Goal: Find specific page/section: Find specific page/section

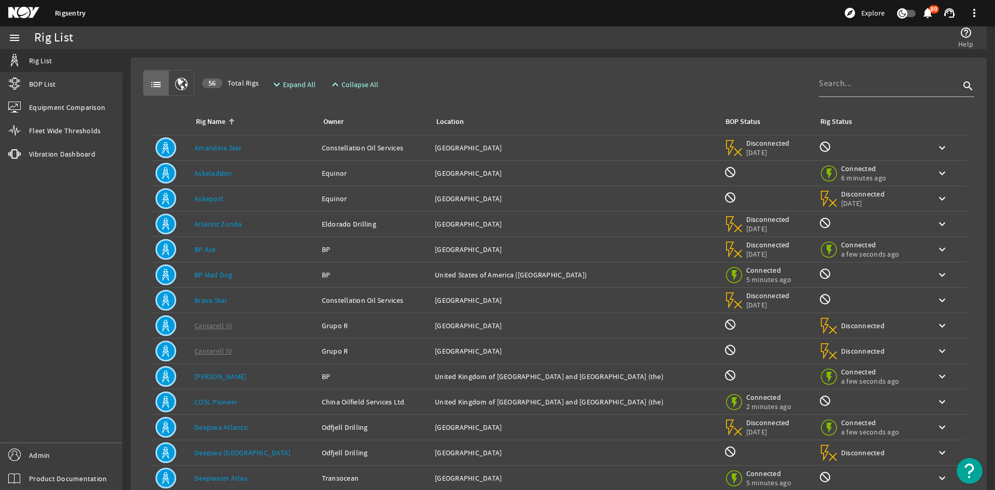
click at [246, 166] on td "Rig Name: Askeladden" at bounding box center [254, 173] width 128 height 25
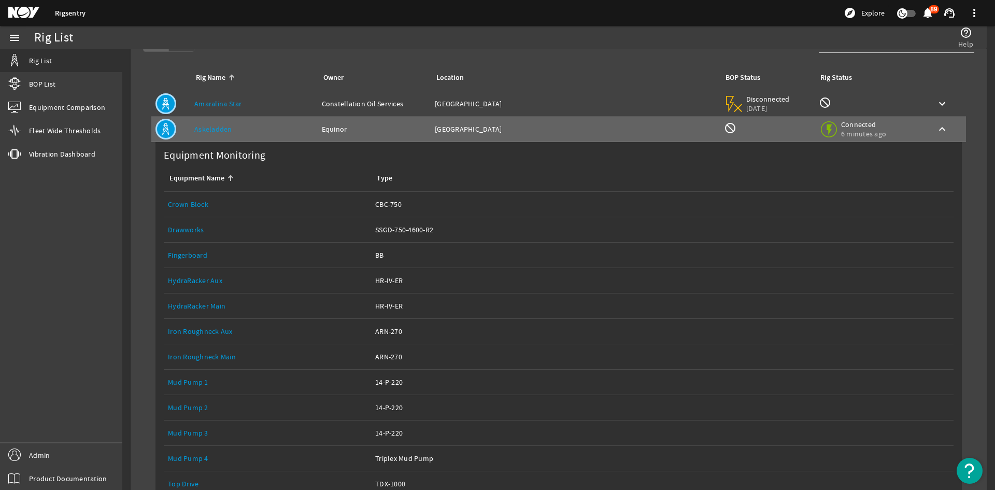
scroll to position [104, 0]
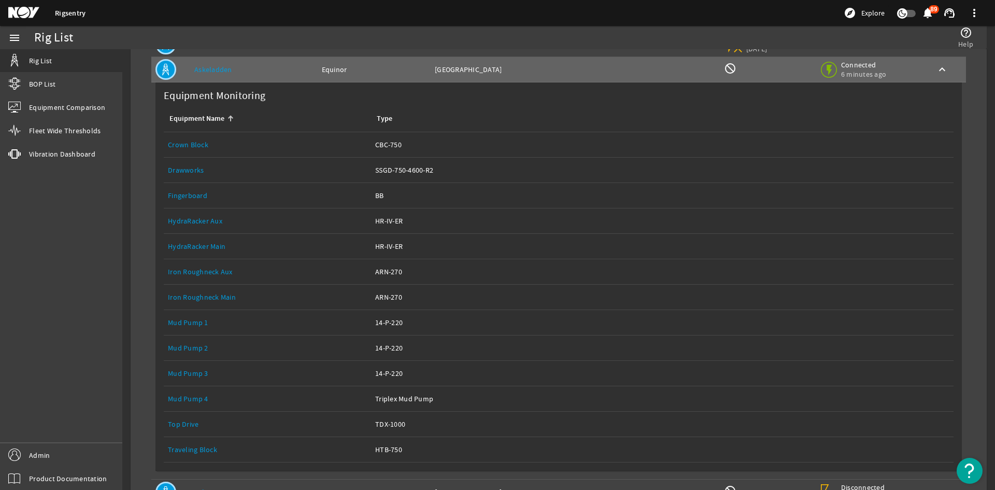
click at [191, 175] on link "Equipment Name: Drawworks" at bounding box center [267, 170] width 199 height 25
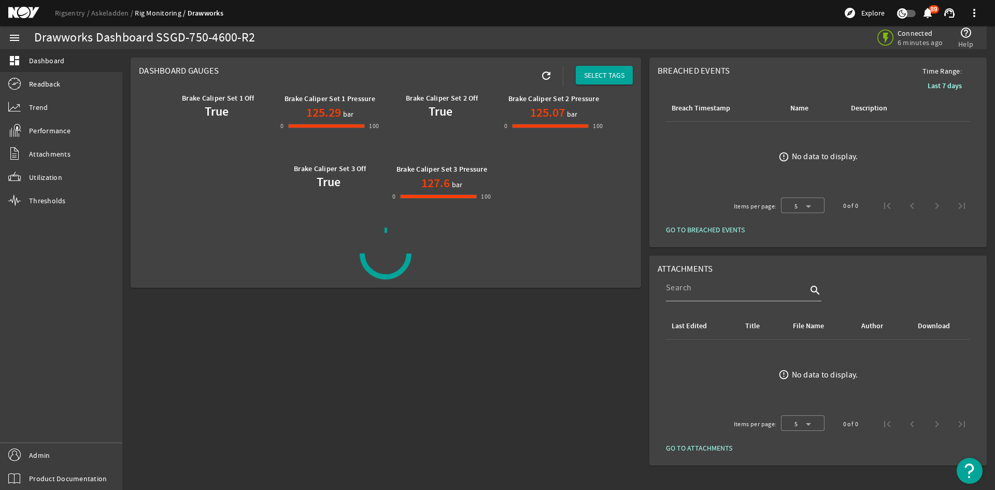
click at [62, 137] on link "Performance" at bounding box center [61, 130] width 122 height 23
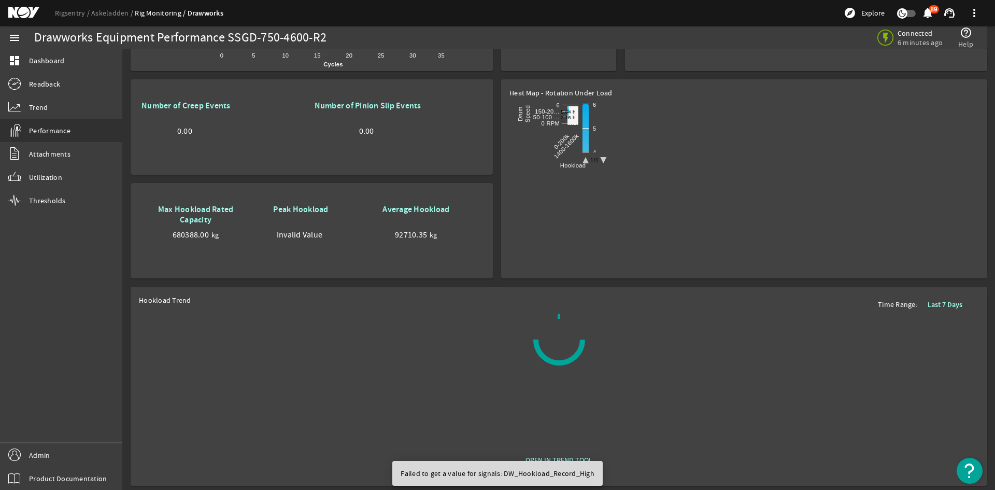
scroll to position [583, 0]
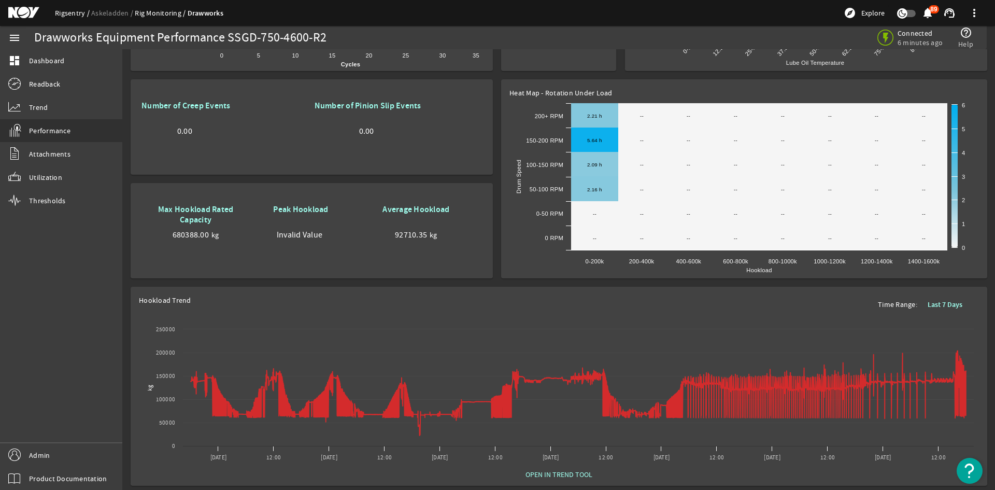
click at [65, 17] on link "Rigsentry" at bounding box center [73, 12] width 36 height 9
